Goal: Register for event/course

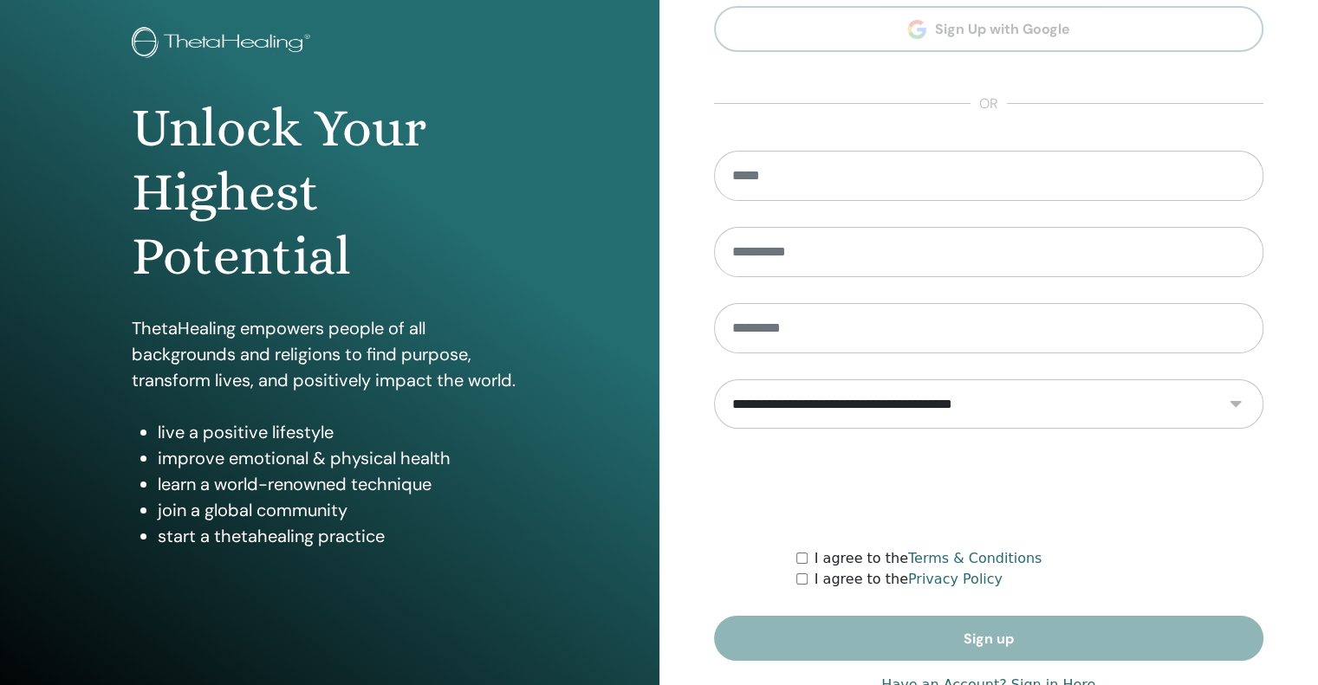
scroll to position [104, 0]
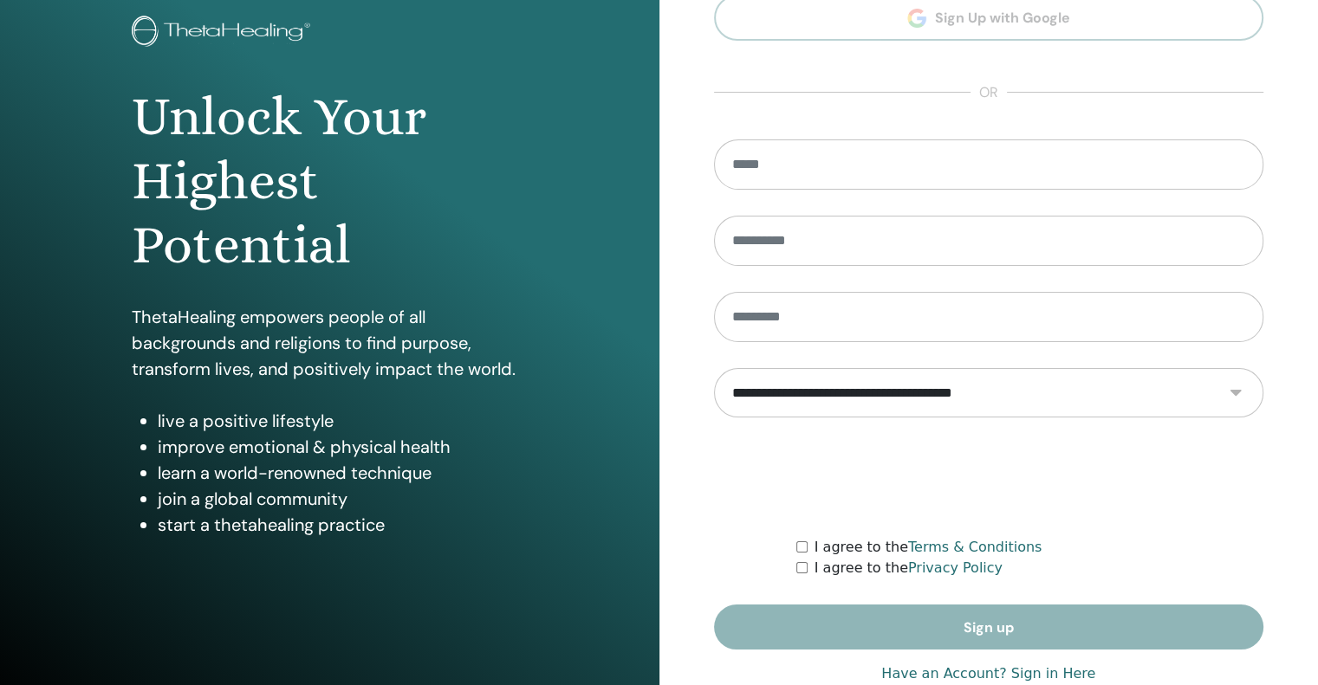
click at [1063, 674] on link "Have an Account? Sign in Here" at bounding box center [988, 674] width 214 height 21
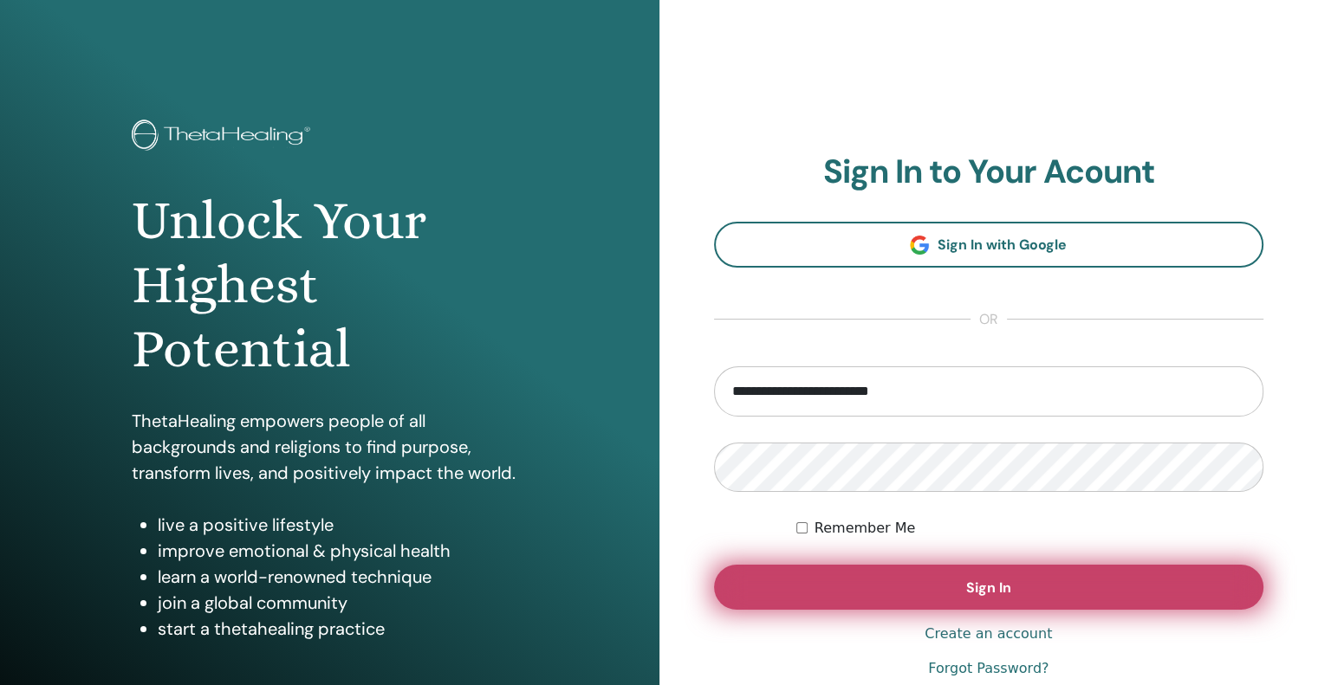
click at [976, 582] on span "Sign In" at bounding box center [988, 588] width 45 height 18
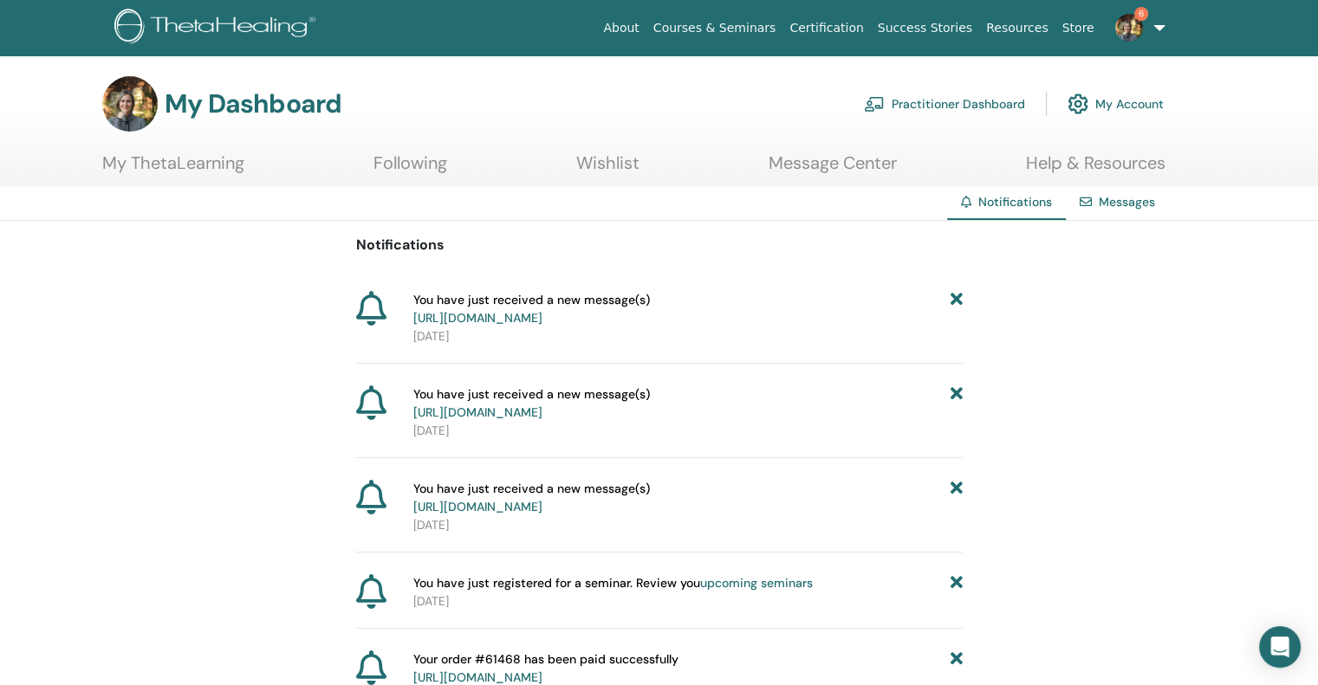
click at [1130, 28] on img at bounding box center [1129, 28] width 28 height 28
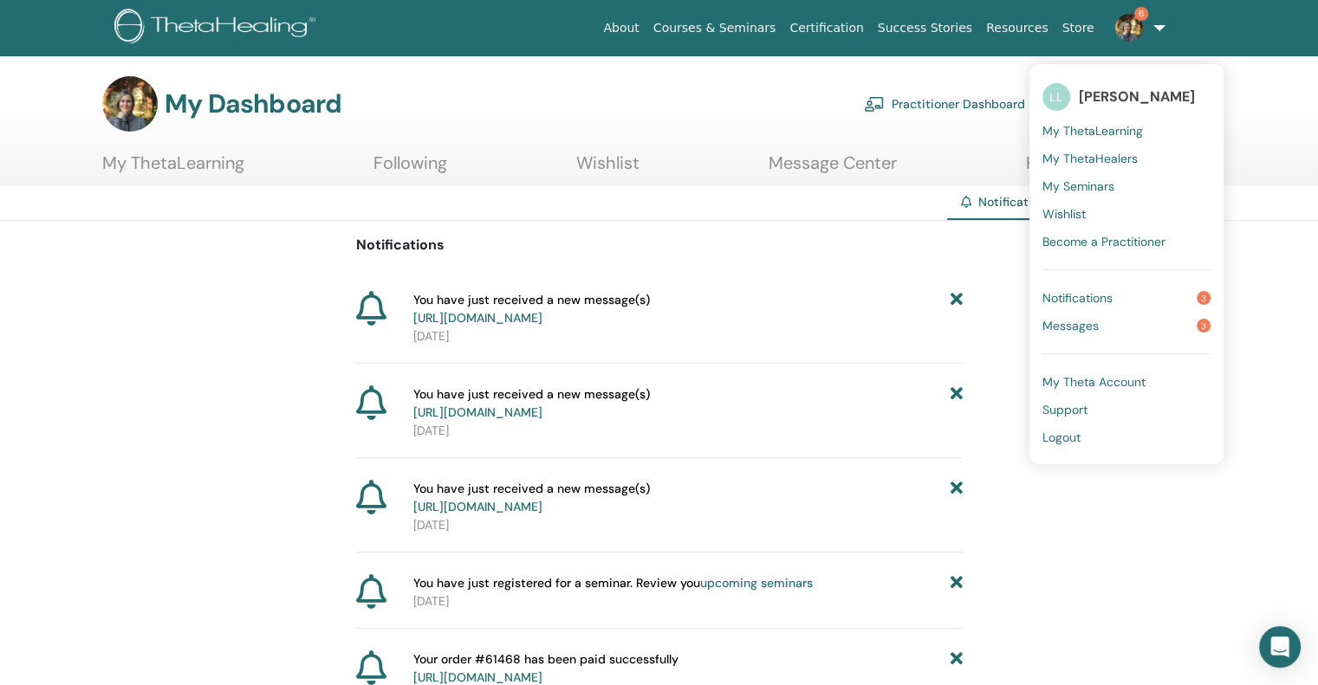
click at [1087, 321] on span "Messages" at bounding box center [1070, 326] width 56 height 16
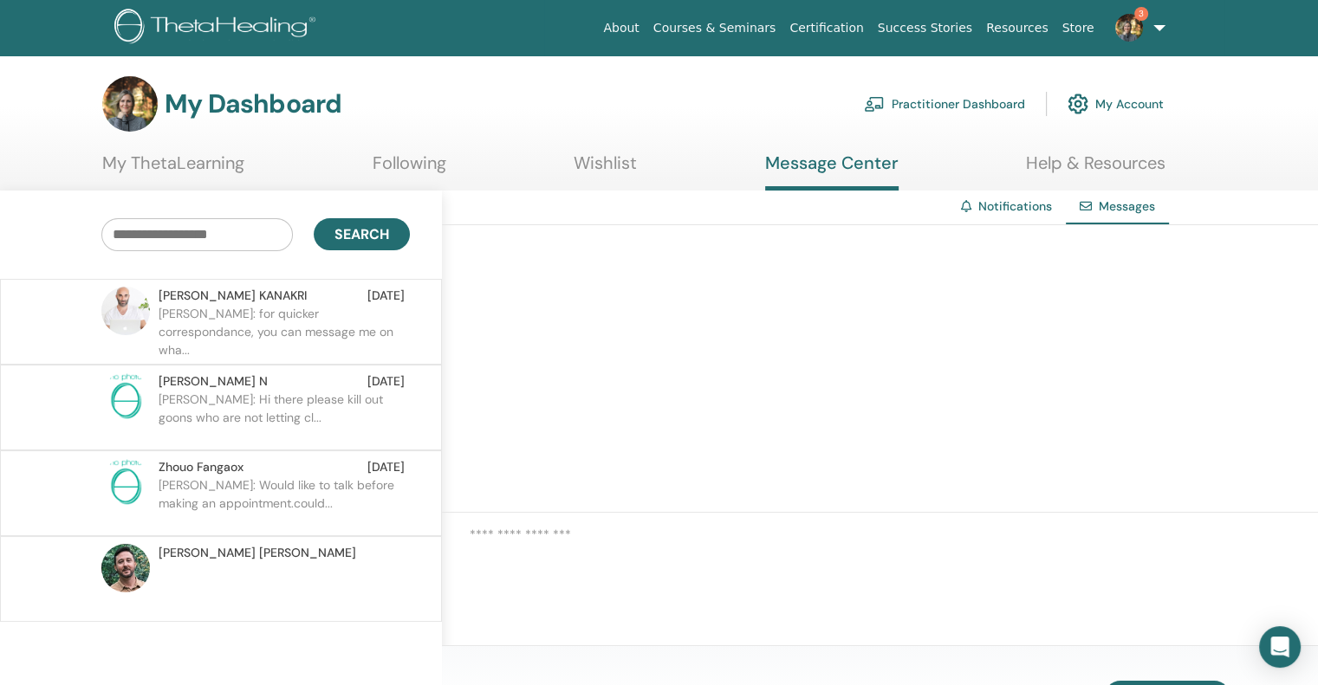
click at [198, 167] on link "My ThetaLearning" at bounding box center [173, 169] width 142 height 34
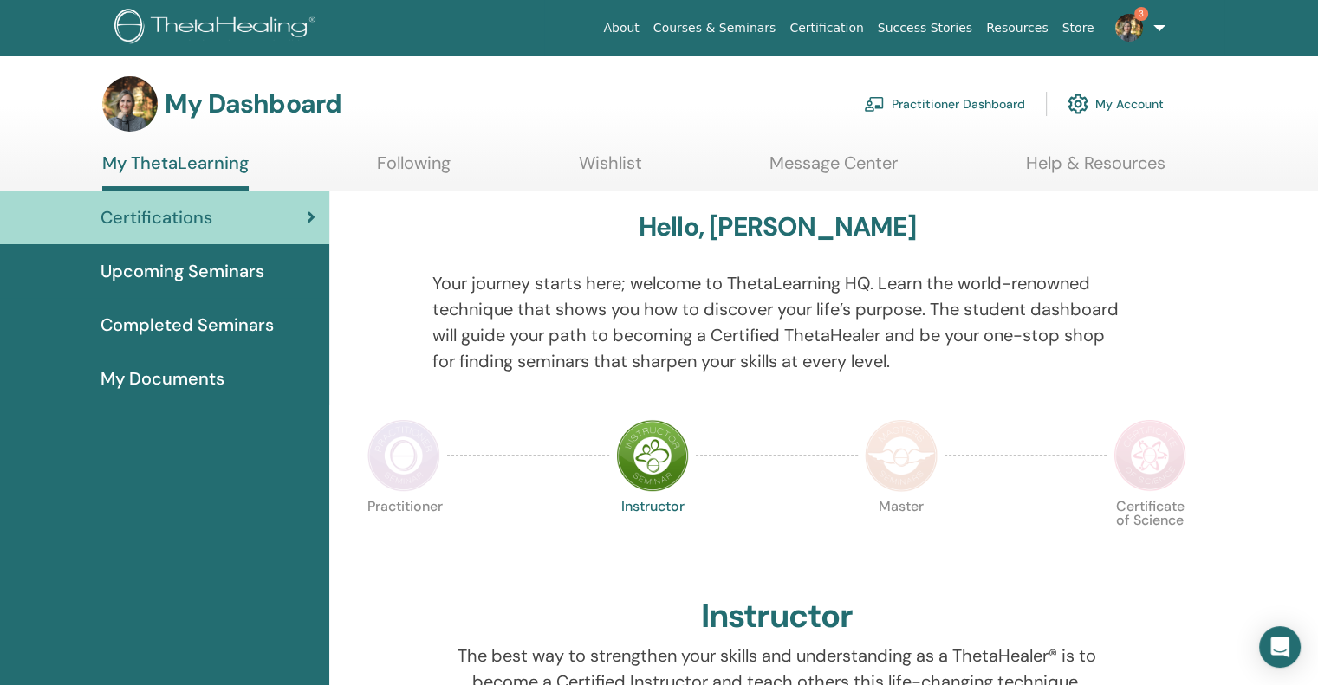
click at [196, 271] on span "Upcoming Seminars" at bounding box center [182, 271] width 164 height 26
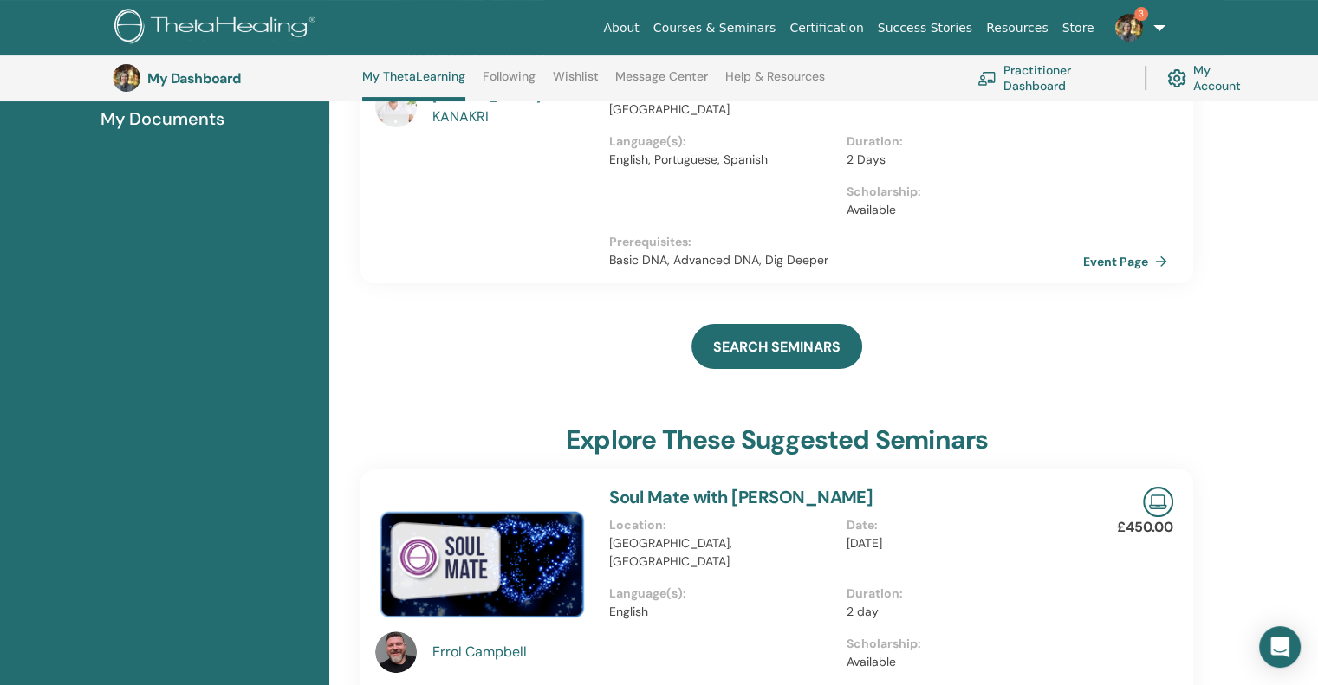
scroll to position [289, 0]
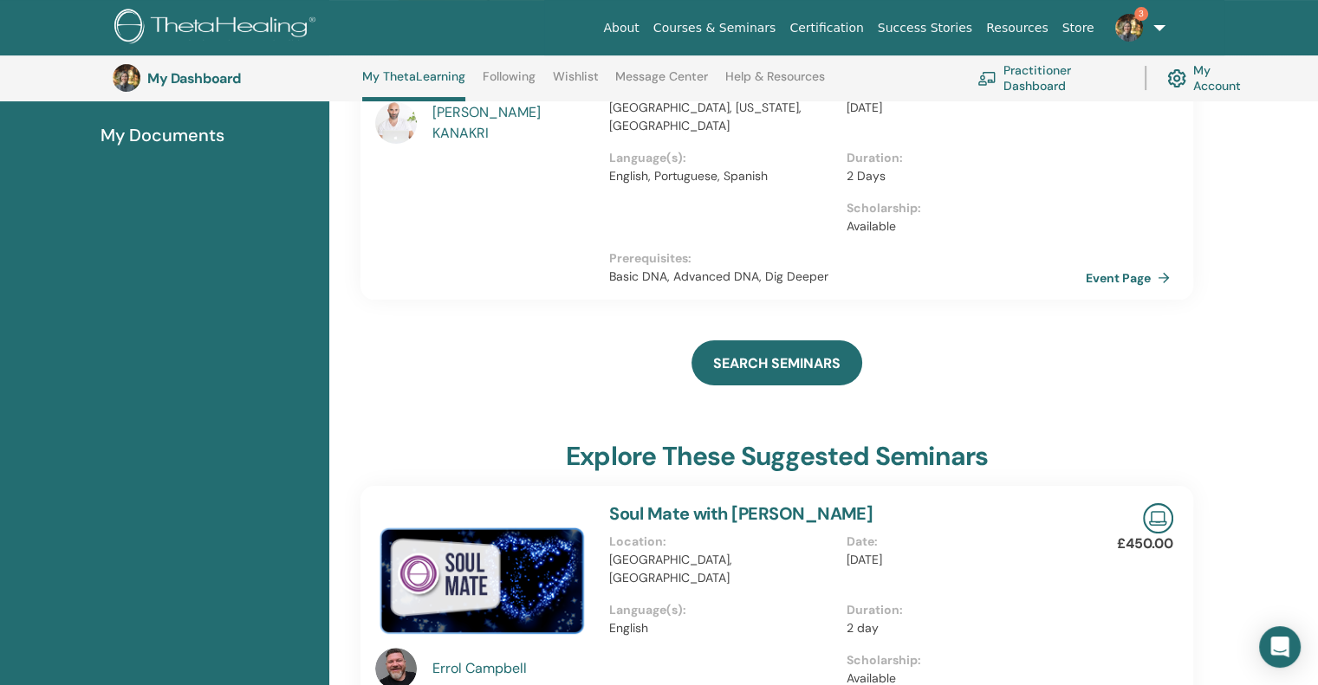
click at [1137, 275] on link "Event Page" at bounding box center [1130, 278] width 91 height 26
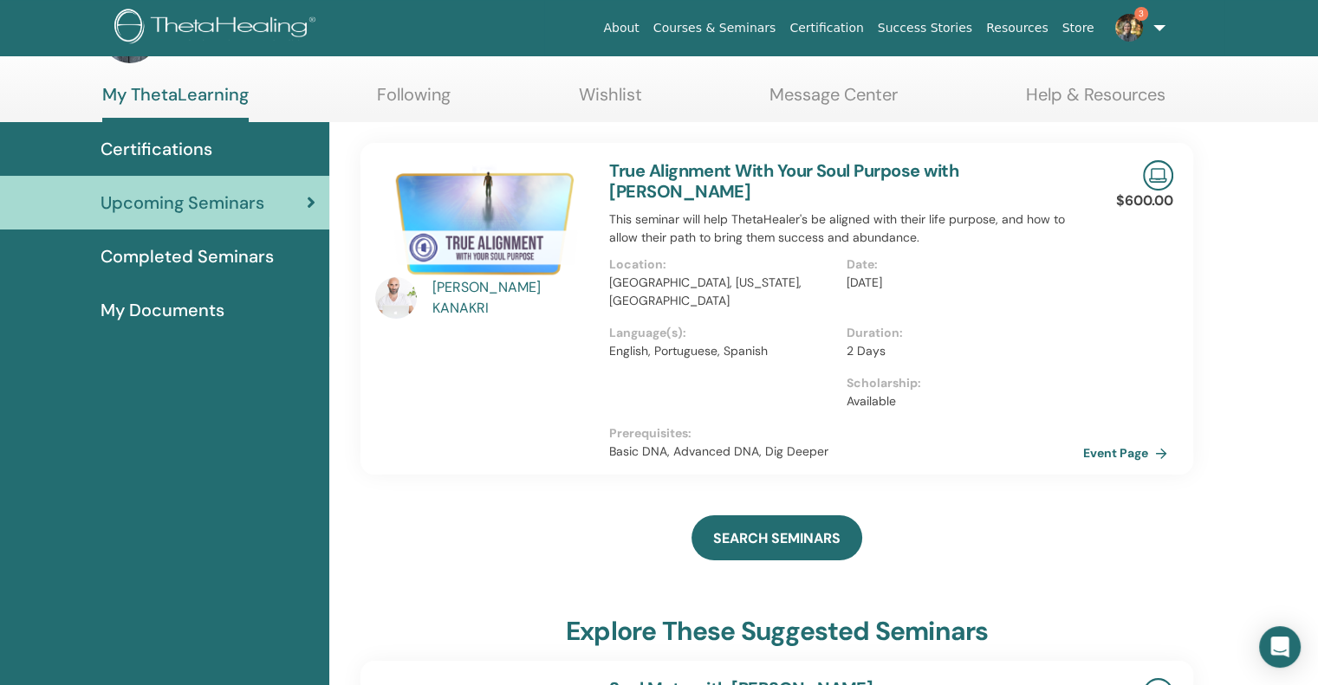
scroll to position [36, 0]
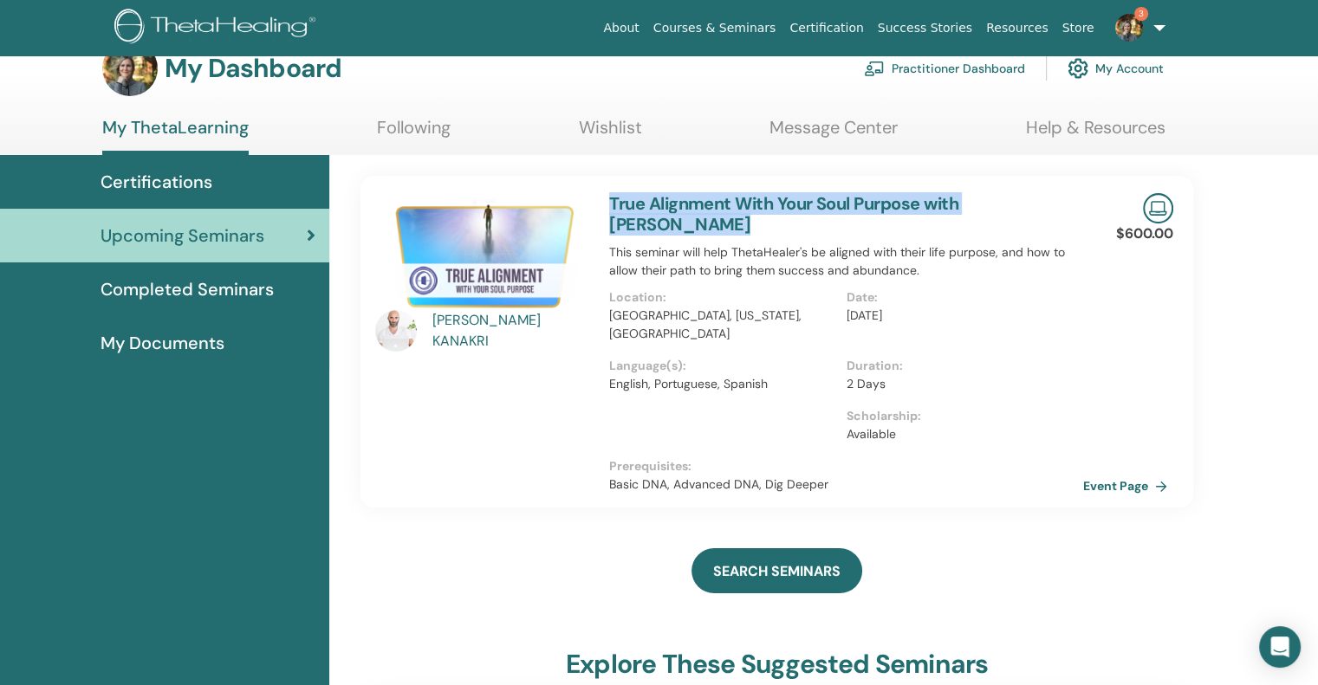
drag, startPoint x: 684, startPoint y: 220, endPoint x: 599, endPoint y: 210, distance: 85.5
click at [599, 210] on div "True Alignment With Your Soul Purpose with ELIAS KANAKRI This seminar will help…" at bounding box center [846, 342] width 495 height 332
copy link "True Alignment With Your Soul Purpose with ELIAS KANAKRI"
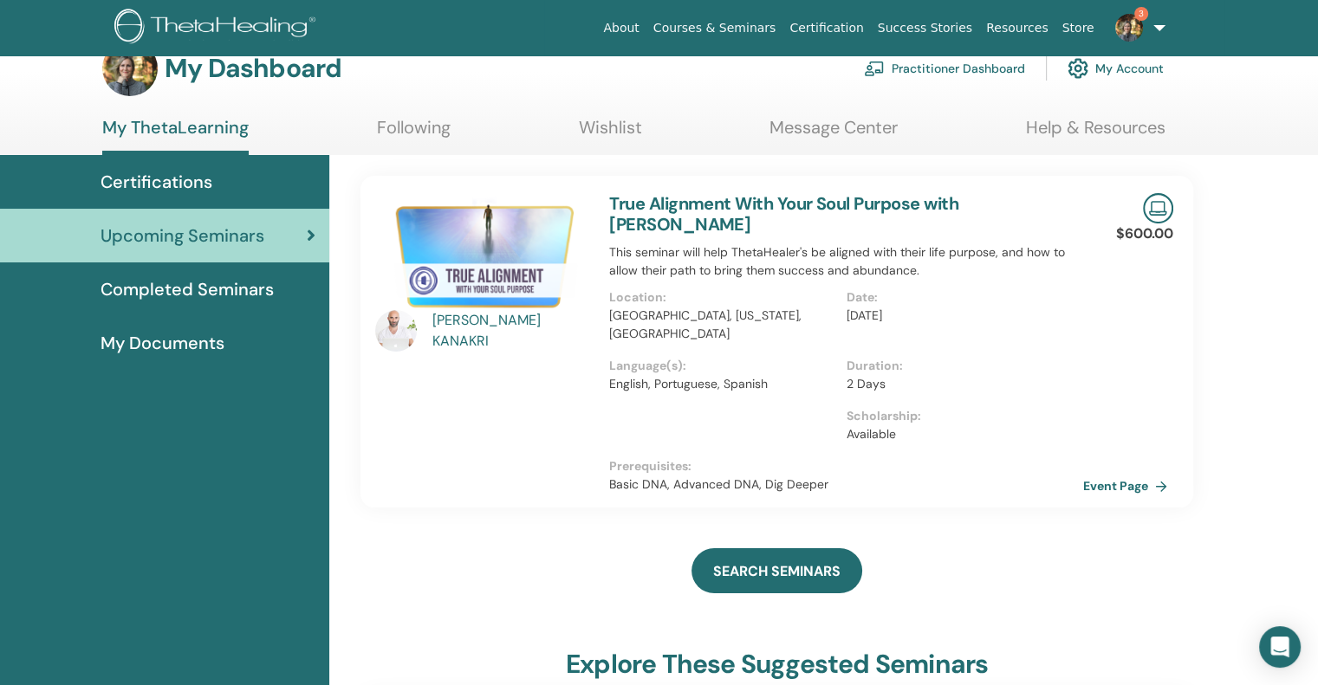
click at [406, 417] on div "ELIAS KANAKRI" at bounding box center [482, 341] width 234 height 297
click at [1117, 484] on link "Event Page" at bounding box center [1130, 486] width 91 height 26
click at [1130, 27] on img at bounding box center [1129, 28] width 28 height 28
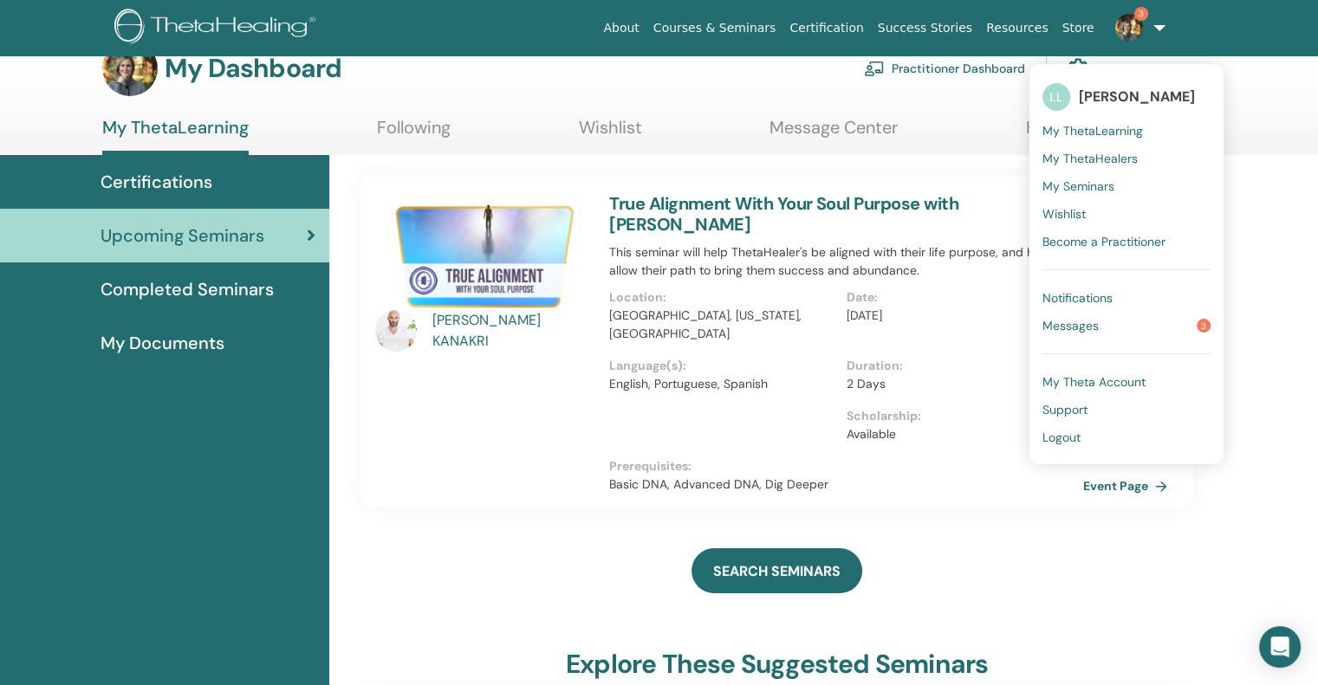
click at [1072, 327] on span "Messages" at bounding box center [1070, 326] width 56 height 16
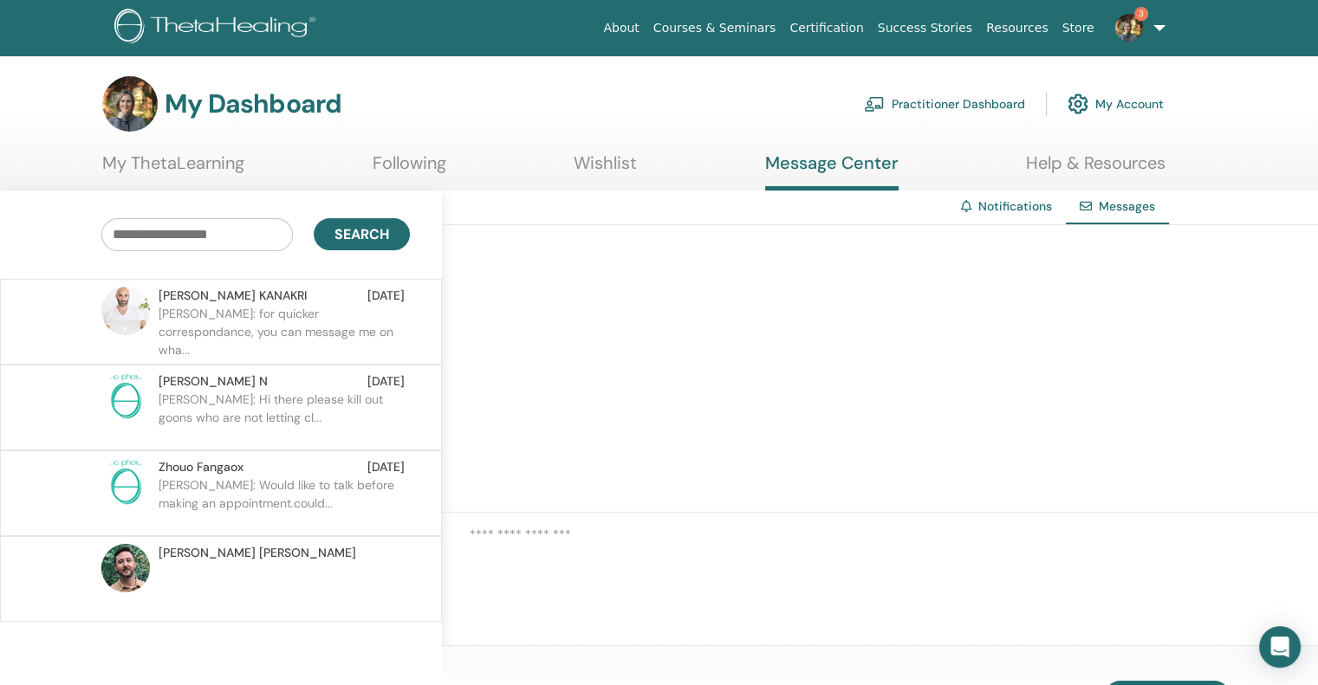
click at [230, 313] on p "[PERSON_NAME]: for quicker correspondance, you can message me on wha..." at bounding box center [284, 331] width 251 height 52
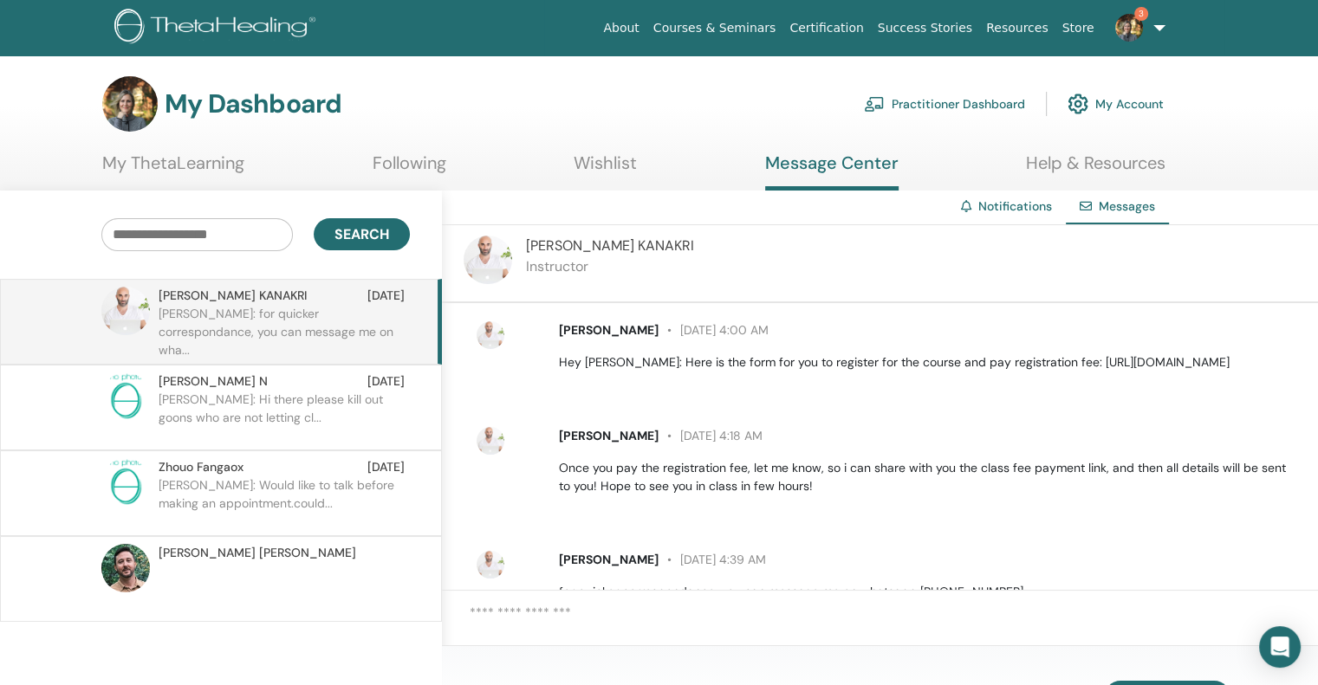
scroll to position [259, 0]
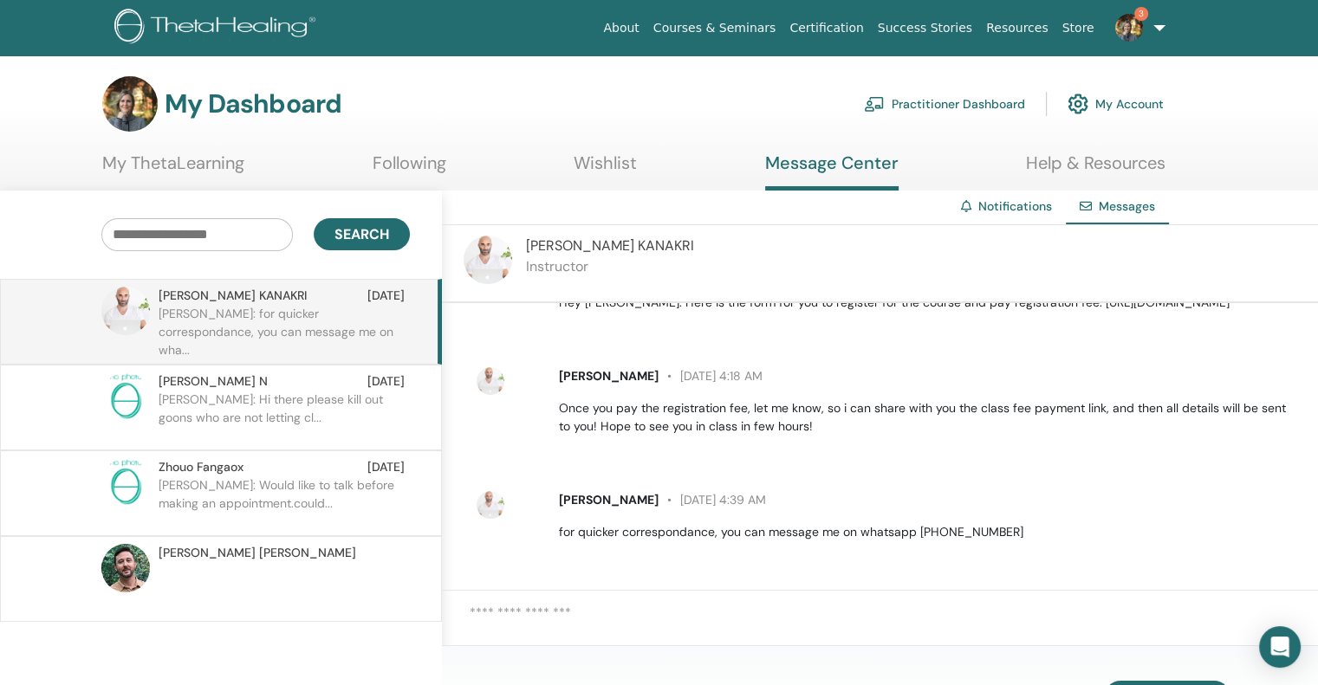
click at [1055, 165] on link "Help & Resources" at bounding box center [1095, 169] width 139 height 34
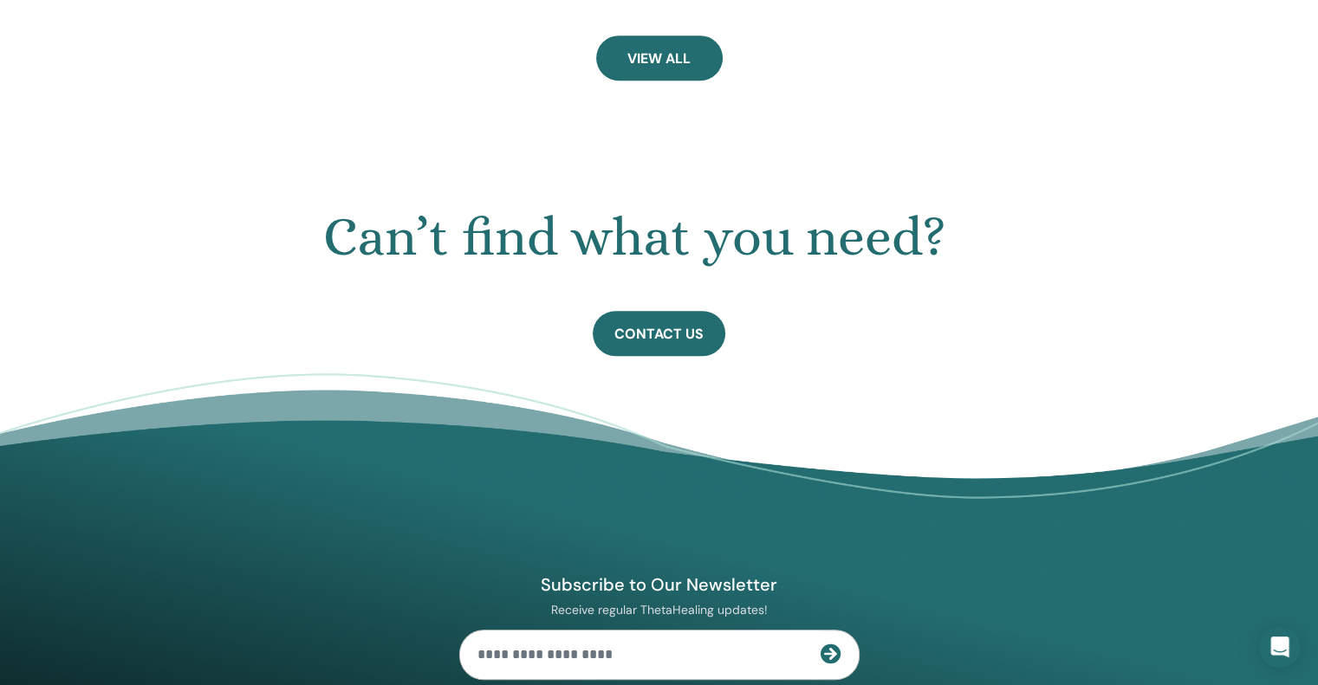
scroll to position [946, 0]
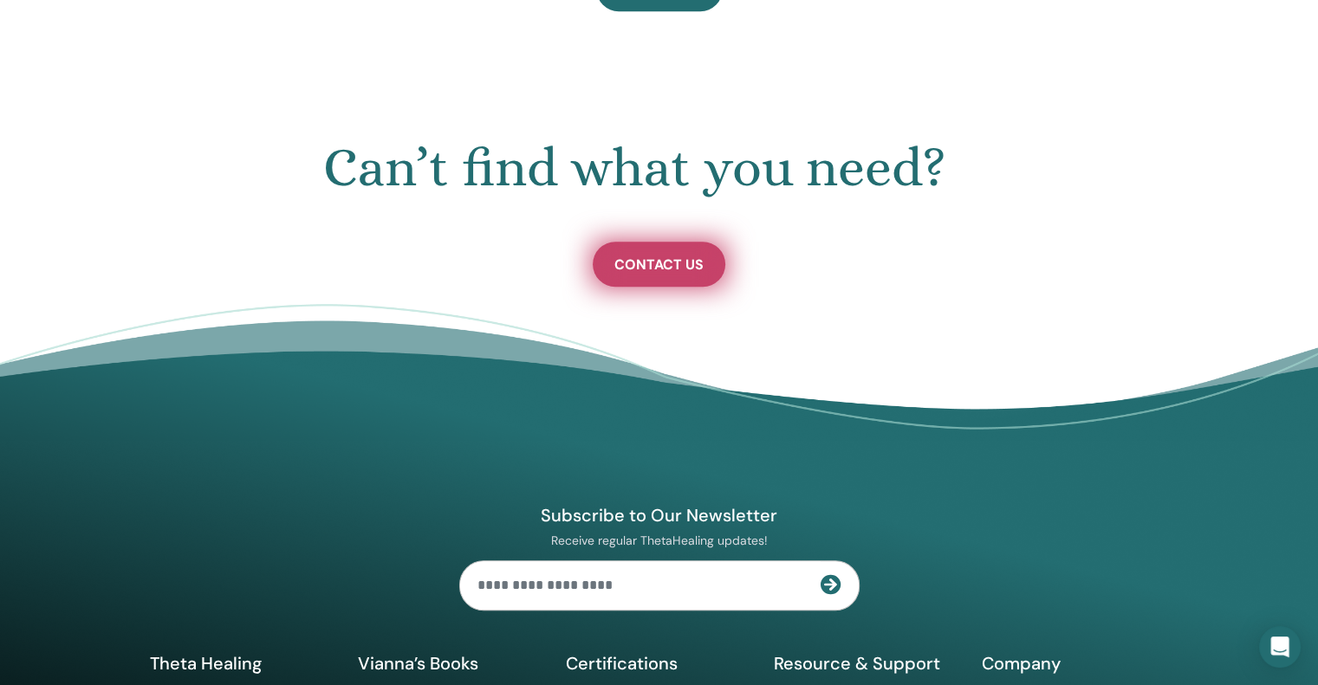
click at [630, 259] on span "Contact Us" at bounding box center [658, 265] width 89 height 18
